Goal: Navigation & Orientation: Find specific page/section

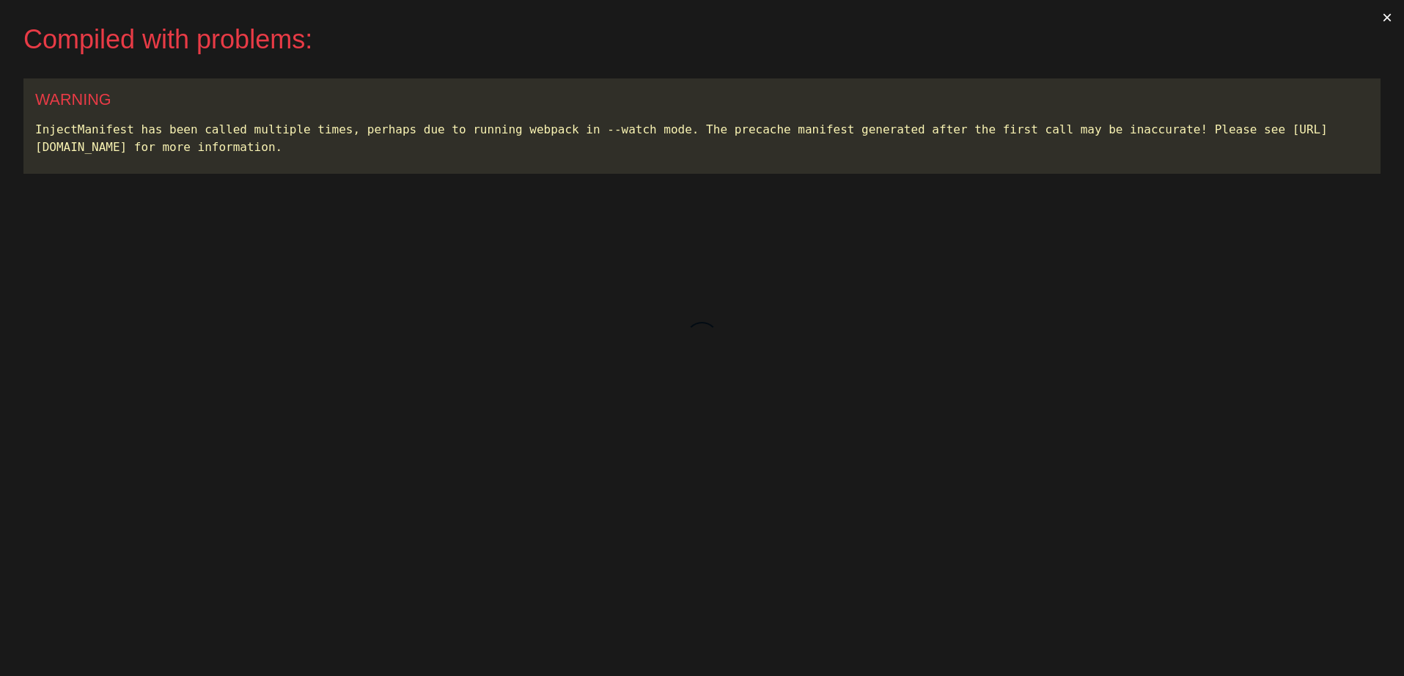
click at [1382, 22] on button "×" at bounding box center [1387, 17] width 34 height 35
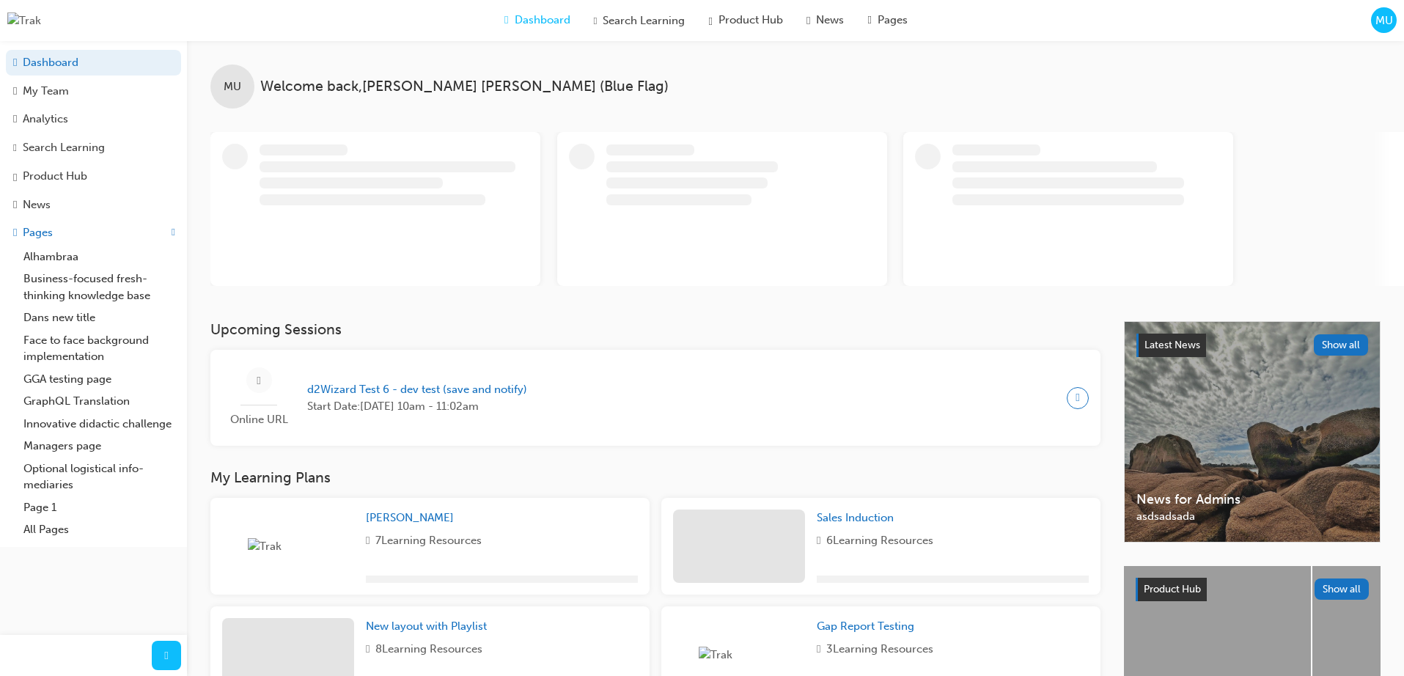
scroll to position [207, 0]
